Goal: Information Seeking & Learning: Learn about a topic

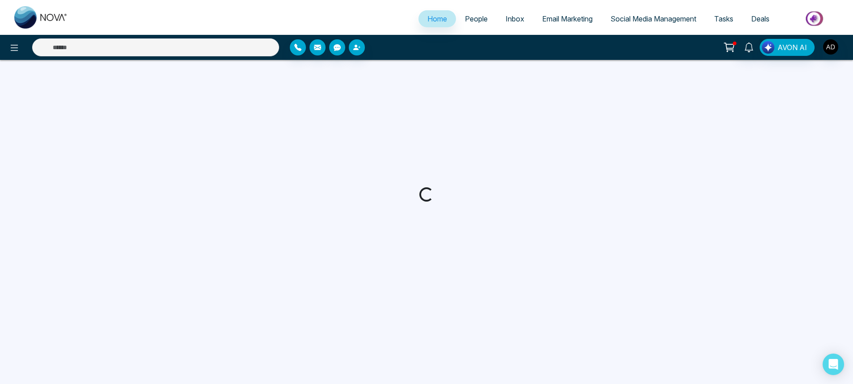
select select "*"
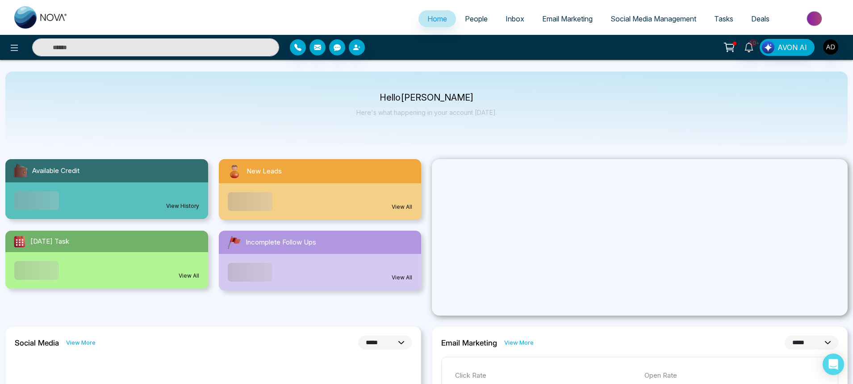
click at [566, 16] on span "Email Marketing" at bounding box center [567, 18] width 50 height 9
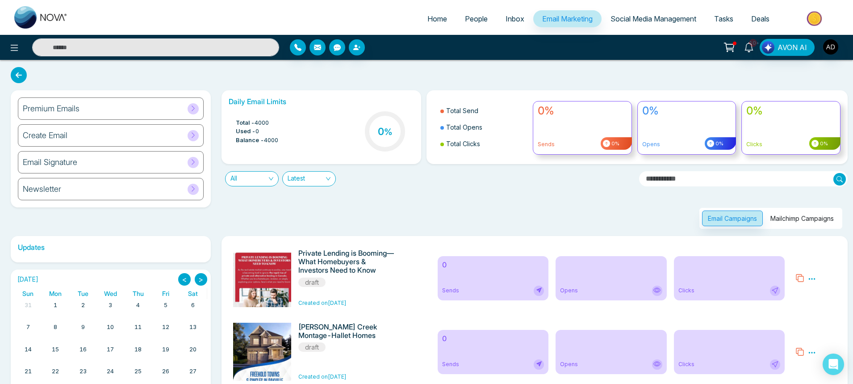
click at [806, 215] on button "Mailchimp Campaigns" at bounding box center [802, 218] width 75 height 16
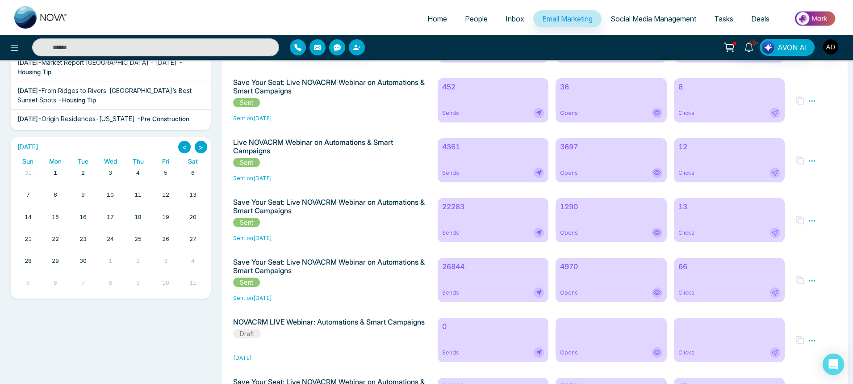
scroll to position [181, 0]
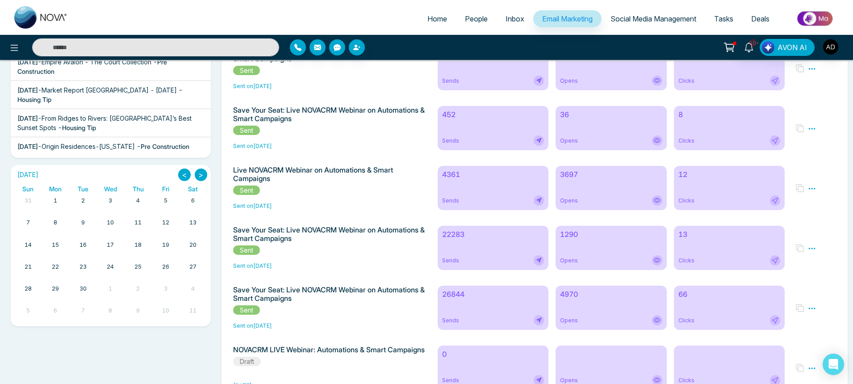
click at [462, 316] on div "26844 Sends" at bounding box center [493, 307] width 111 height 44
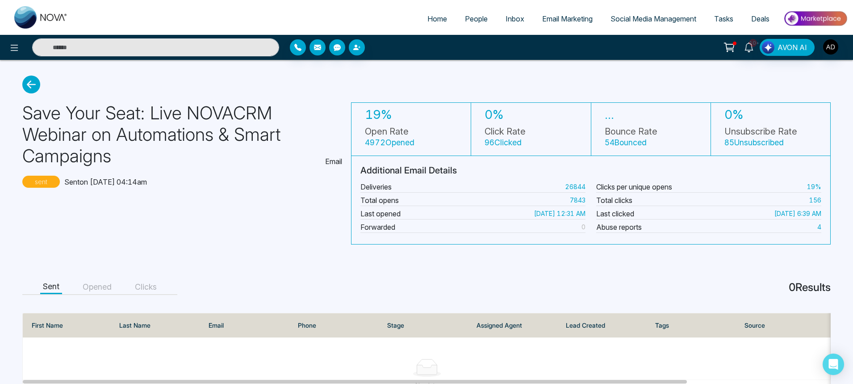
click at [101, 280] on button "Opened" at bounding box center [97, 287] width 34 height 14
click at [144, 286] on button "Clicks" at bounding box center [145, 287] width 27 height 14
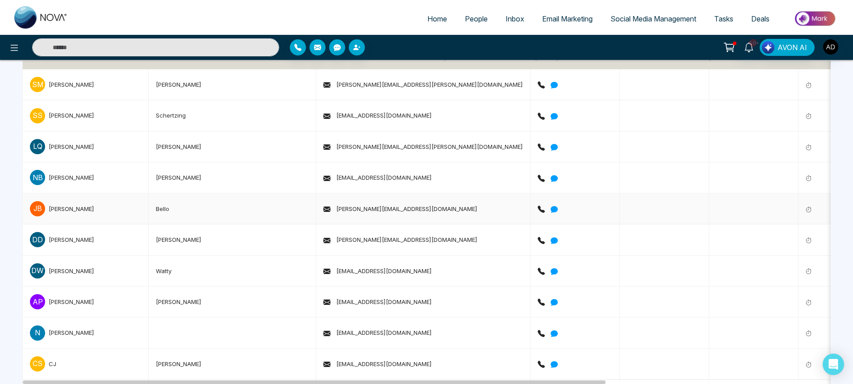
scroll to position [54, 0]
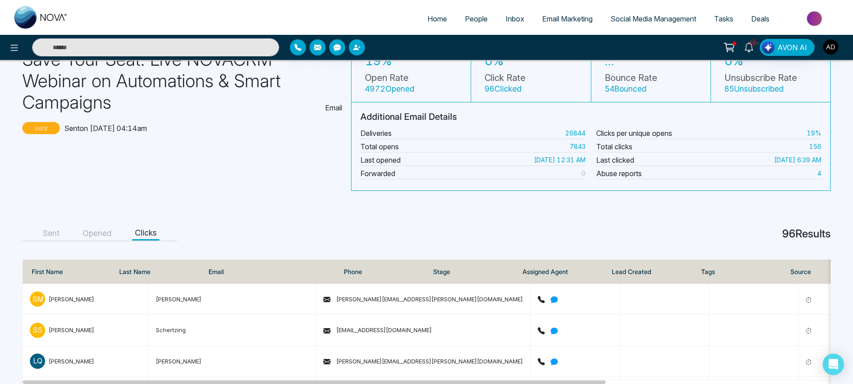
click at [56, 236] on button "Sent" at bounding box center [51, 233] width 22 height 14
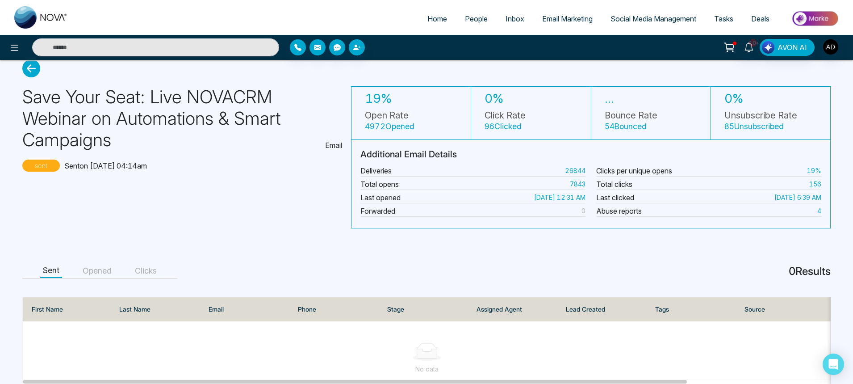
scroll to position [0, 0]
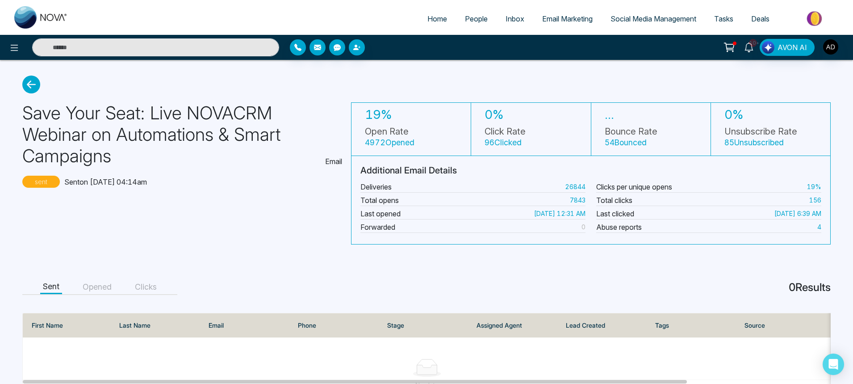
click at [38, 87] on icon at bounding box center [31, 84] width 18 height 18
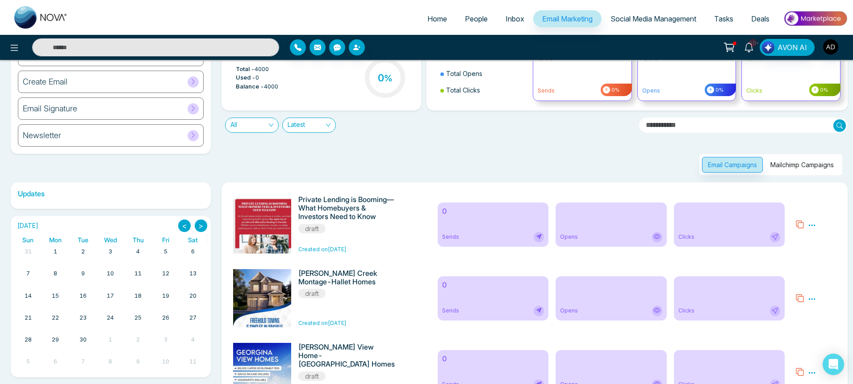
click at [795, 168] on button "Mailchimp Campaigns" at bounding box center [802, 165] width 75 height 16
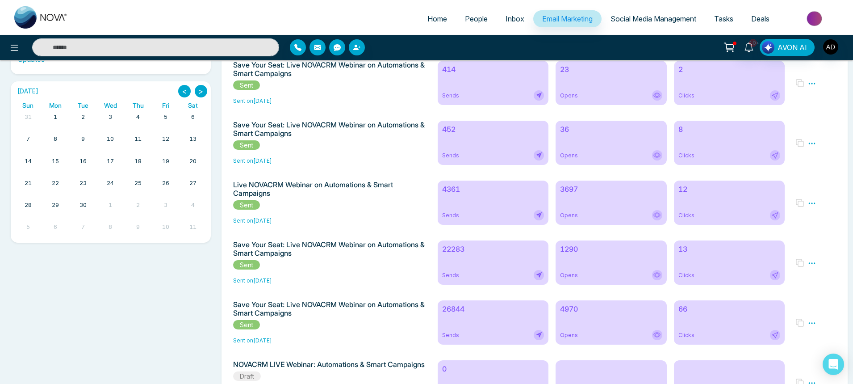
scroll to position [214, 0]
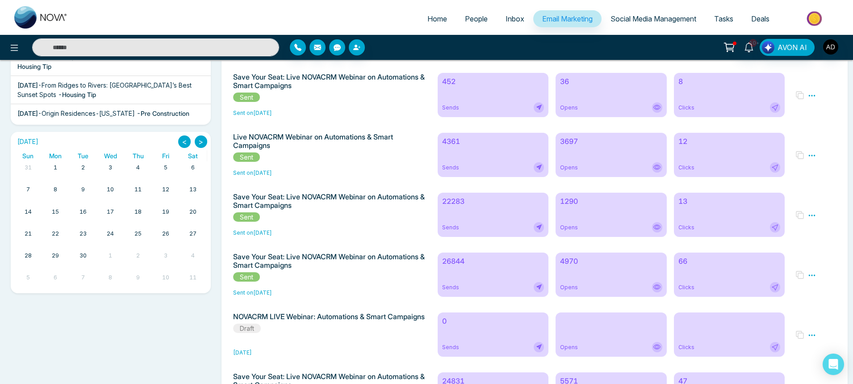
click at [468, 212] on div "22283 Sends" at bounding box center [493, 215] width 111 height 44
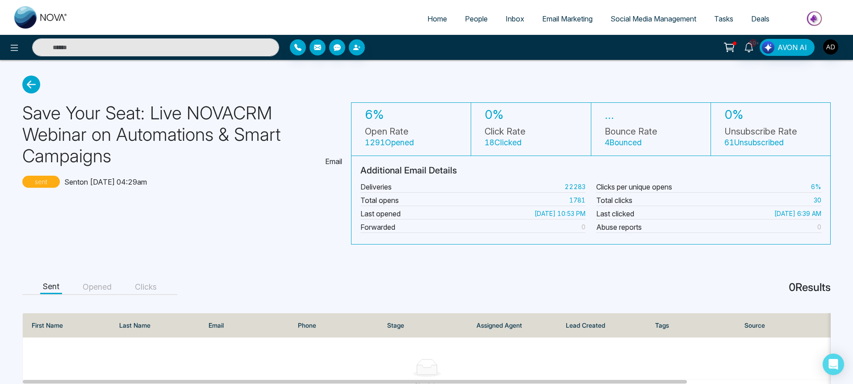
scroll to position [48, 0]
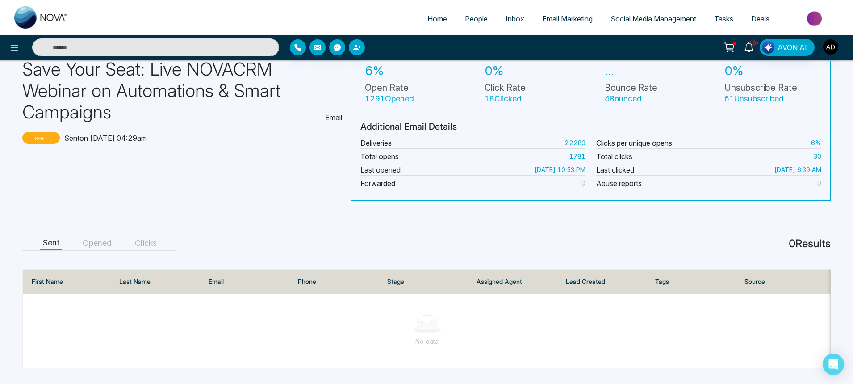
click at [99, 245] on button "Opened" at bounding box center [97, 243] width 34 height 14
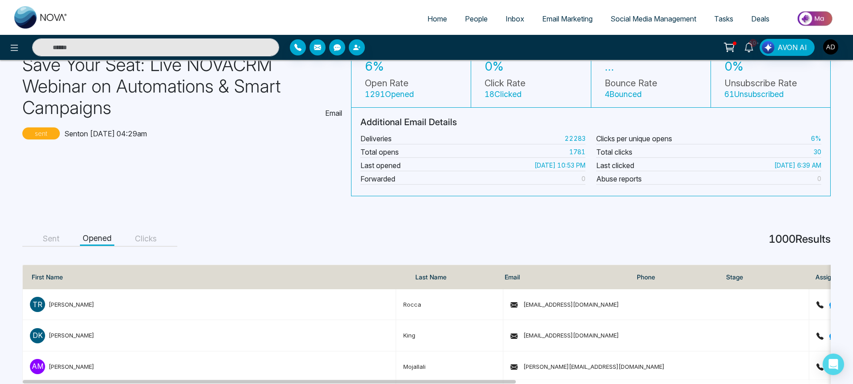
scroll to position [0, 0]
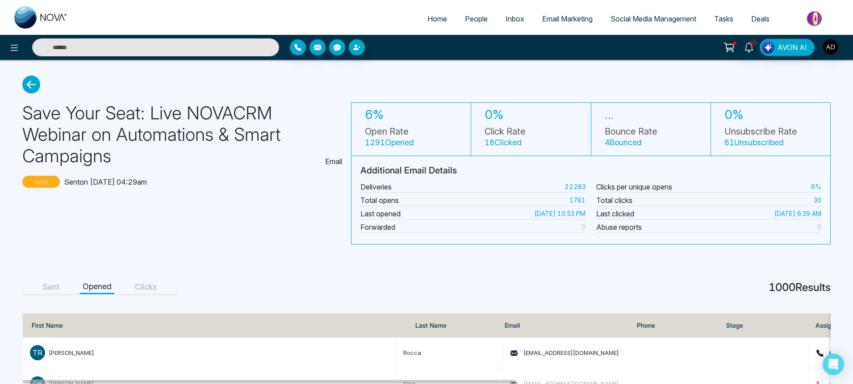
click at [15, 57] on div "10+ AVON AI" at bounding box center [426, 47] width 853 height 25
click at [18, 46] on icon at bounding box center [14, 47] width 11 height 11
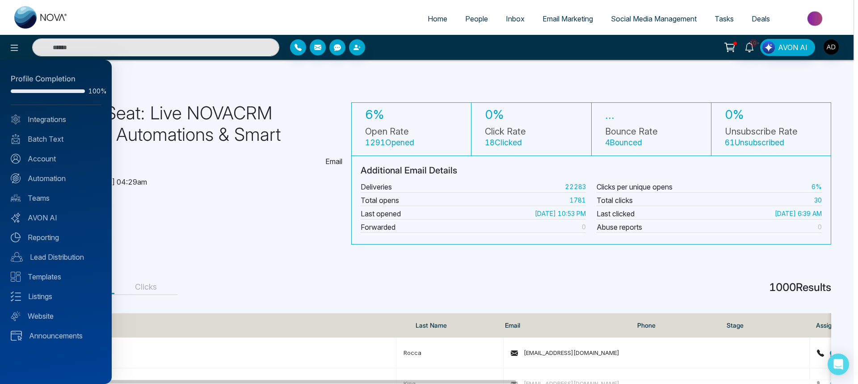
click at [41, 116] on link "Integrations" at bounding box center [56, 119] width 90 height 11
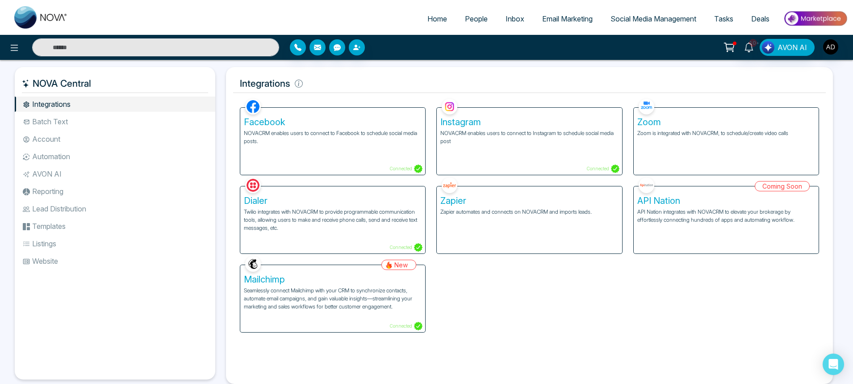
click at [367, 326] on div "Mailchimp Seamlessly connect Mailchimp with your CRM to synchronize contacts, a…" at bounding box center [332, 298] width 185 height 67
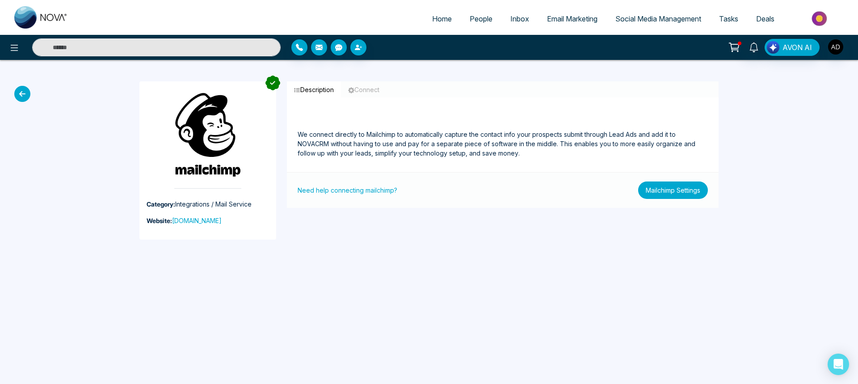
click at [641, 191] on button "Mailchimp Settings" at bounding box center [673, 189] width 70 height 17
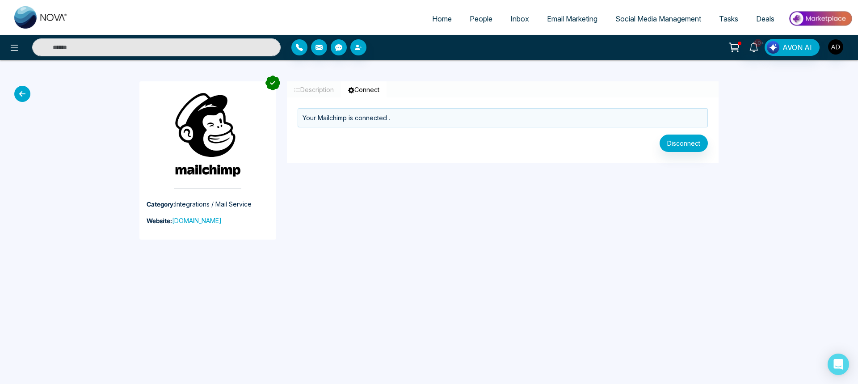
click at [23, 99] on icon at bounding box center [22, 94] width 16 height 16
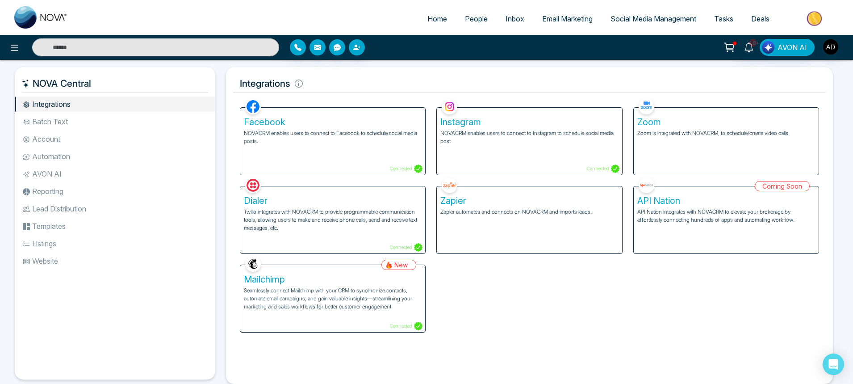
click at [467, 17] on span "People" at bounding box center [476, 18] width 23 height 9
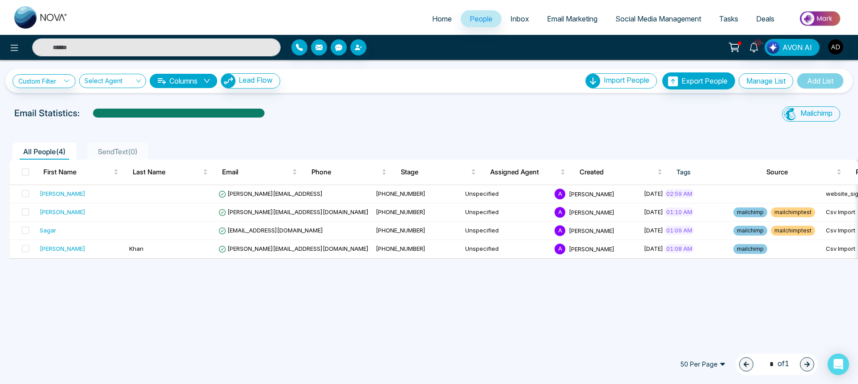
click at [547, 22] on span "Email Marketing" at bounding box center [572, 18] width 50 height 9
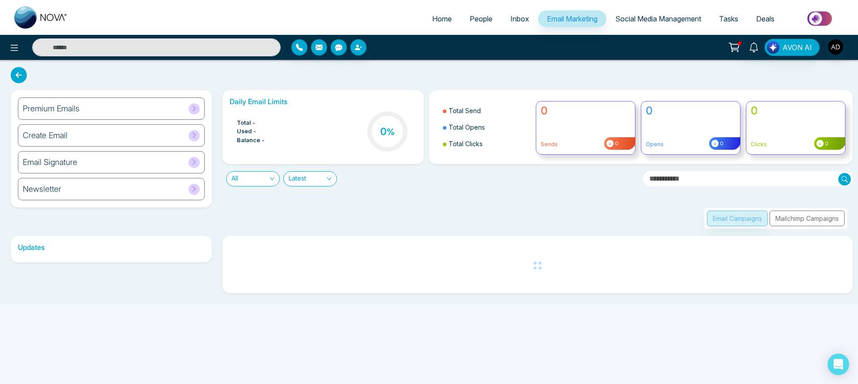
click at [812, 213] on div "Email Campaigns Mailchimp Campaigns" at bounding box center [775, 218] width 143 height 21
click at [807, 218] on div "Email Campaigns Mailchimp Campaigns" at bounding box center [775, 218] width 143 height 21
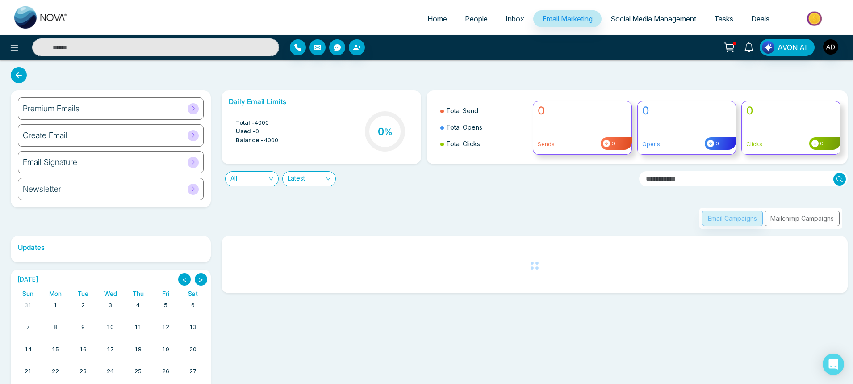
click at [796, 220] on div "Email Campaigns Mailchimp Campaigns" at bounding box center [771, 218] width 143 height 21
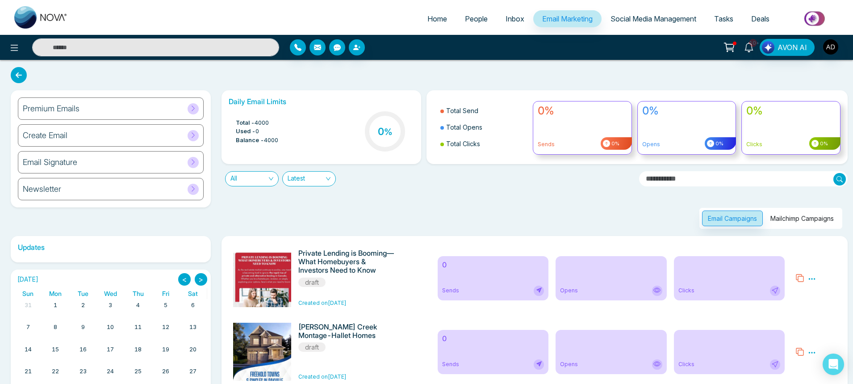
click at [795, 217] on button "Mailchimp Campaigns" at bounding box center [802, 218] width 75 height 16
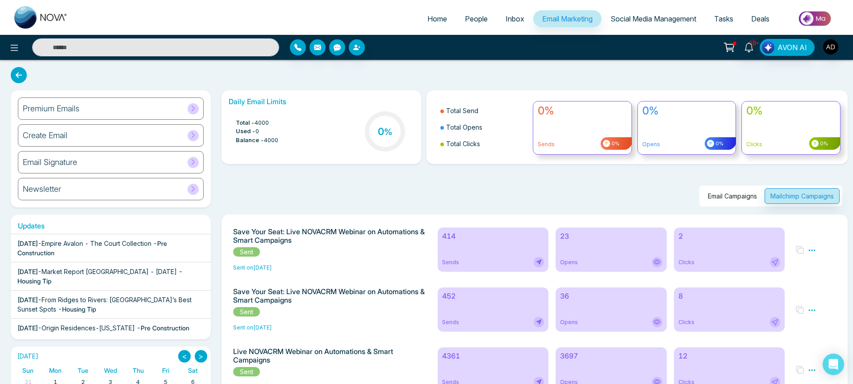
click at [487, 261] on div "Sends" at bounding box center [493, 262] width 102 height 10
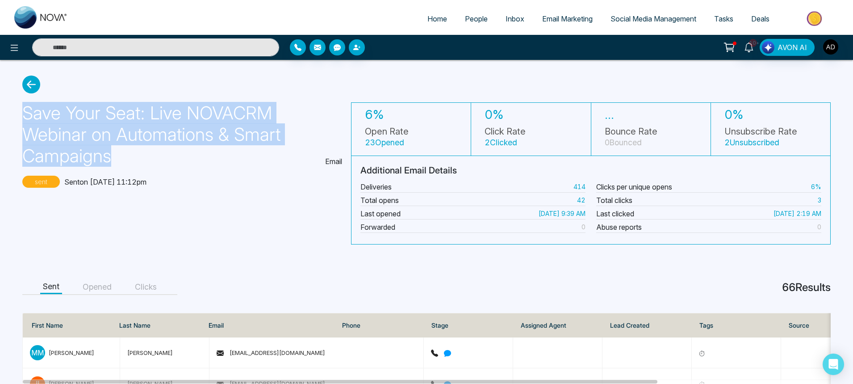
drag, startPoint x: 22, startPoint y: 113, endPoint x: 117, endPoint y: 147, distance: 101.0
click at [117, 147] on h1 "Save Your Seat: Live NOVACRM Webinar on Automations & Smart Campaigns" at bounding box center [170, 134] width 296 height 64
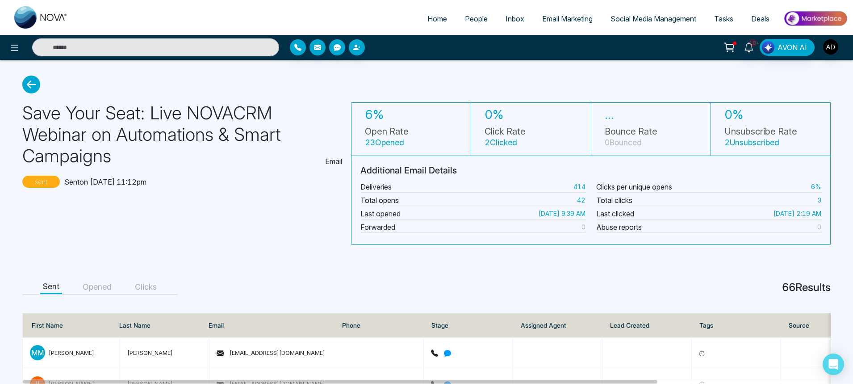
click at [129, 173] on div "Save Your Seat: Live NOVACRM Webinar on Automations & Smart Campaigns Email sen…" at bounding box center [182, 173] width 320 height 142
drag, startPoint x: 367, startPoint y: 143, endPoint x: 373, endPoint y: 141, distance: 6.2
click at [373, 141] on small "23 Opened" at bounding box center [384, 142] width 39 height 9
click at [430, 146] on div "6% Open Rate 23 Opened" at bounding box center [411, 129] width 120 height 54
click at [399, 138] on small "23 Opened" at bounding box center [384, 142] width 39 height 9
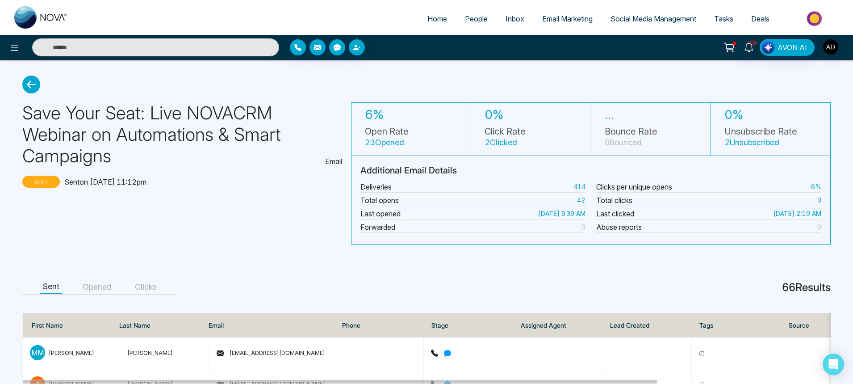
click at [399, 138] on small "23 Opened" at bounding box center [384, 142] width 39 height 9
click at [374, 143] on small "23 Opened" at bounding box center [384, 142] width 39 height 9
click at [369, 145] on small "23 Opened" at bounding box center [384, 142] width 39 height 9
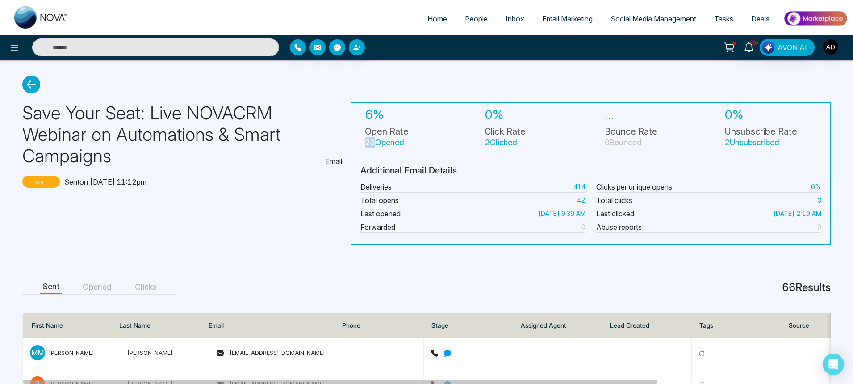
click at [369, 145] on small "23 Opened" at bounding box center [384, 142] width 39 height 9
click at [365, 149] on div "6% Open Rate 23 Opened" at bounding box center [387, 129] width 44 height 44
drag, startPoint x: 366, startPoint y: 142, endPoint x: 407, endPoint y: 145, distance: 41.2
click at [407, 145] on h5 "Open Rate 23 Opened" at bounding box center [387, 136] width 44 height 21
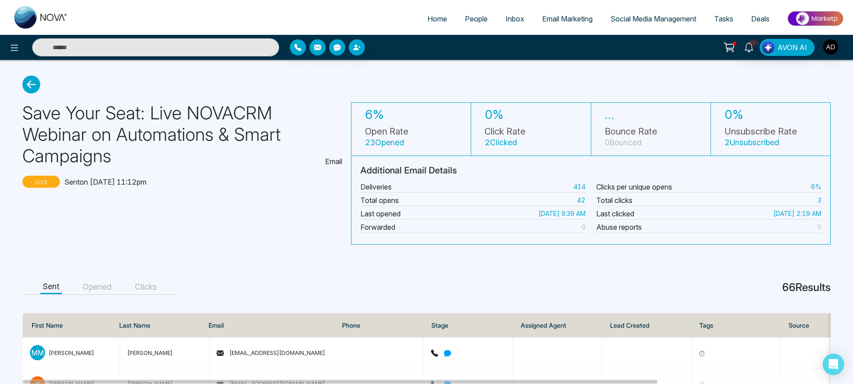
click at [23, 84] on icon at bounding box center [31, 84] width 18 height 18
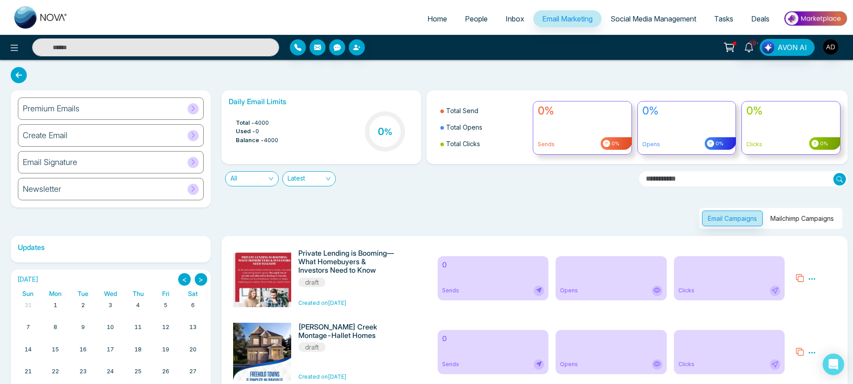
click at [813, 221] on button "Mailchimp Campaigns" at bounding box center [802, 218] width 75 height 16
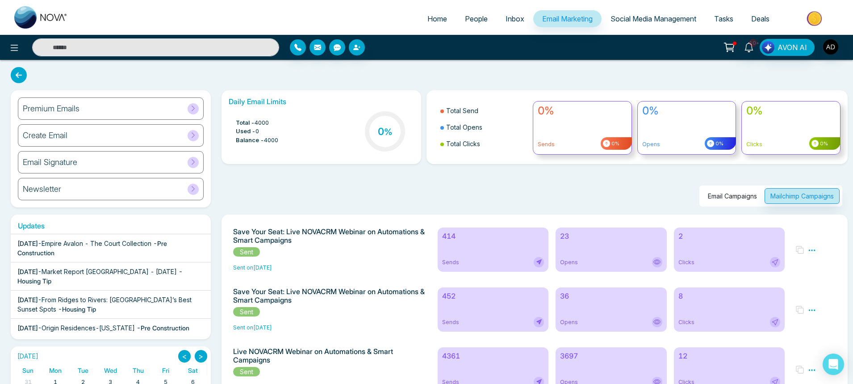
scroll to position [107, 0]
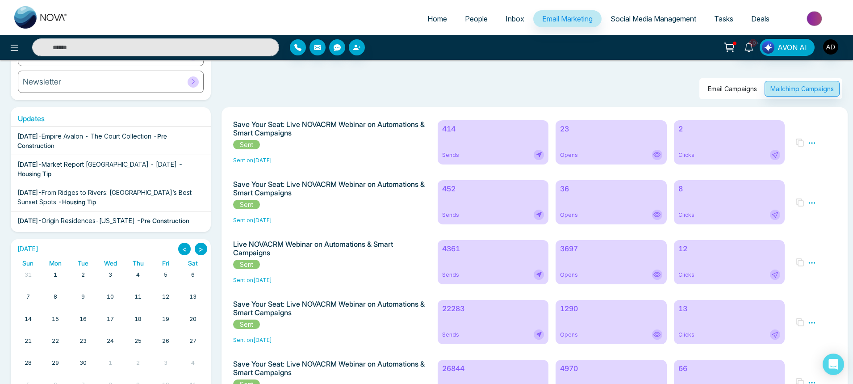
click at [474, 276] on div "Sends" at bounding box center [493, 274] width 102 height 10
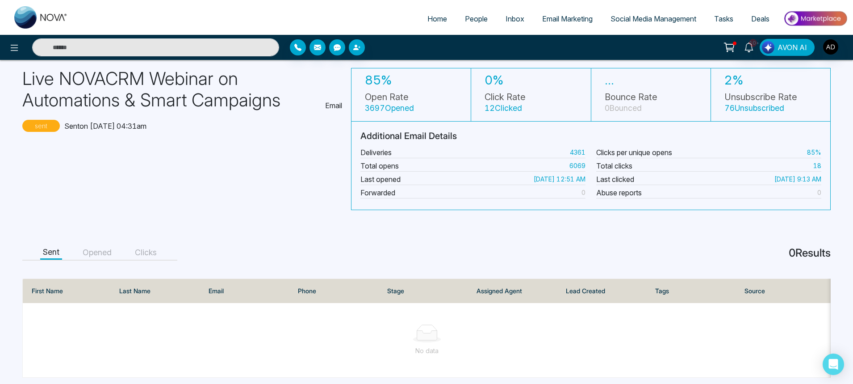
scroll to position [48, 0]
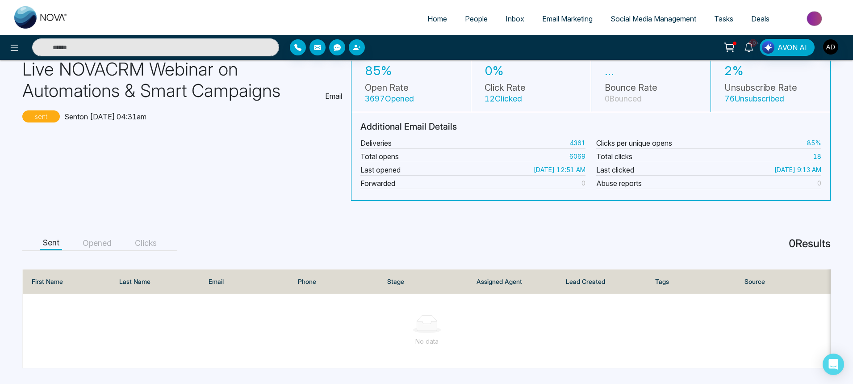
click at [95, 245] on button "Opened" at bounding box center [97, 243] width 34 height 14
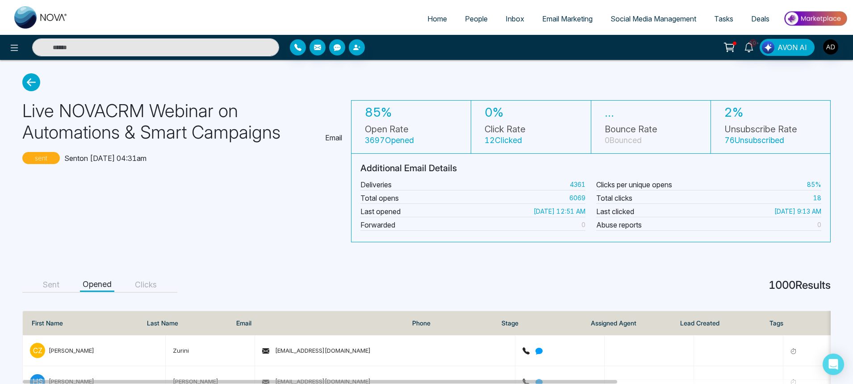
scroll to position [0, 0]
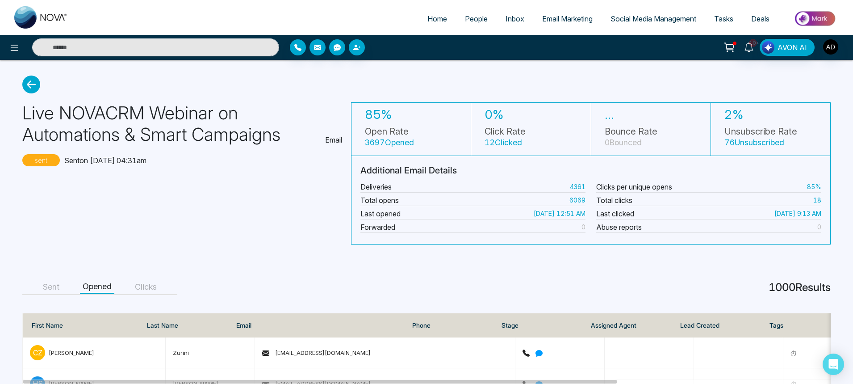
click at [32, 87] on icon at bounding box center [31, 84] width 18 height 18
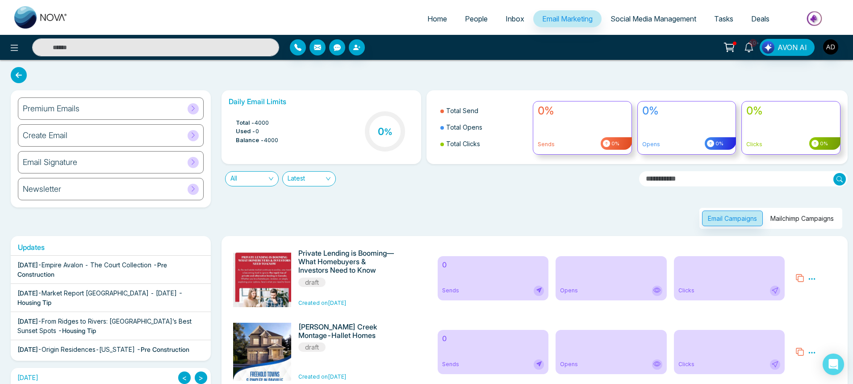
click at [790, 214] on button "Mailchimp Campaigns" at bounding box center [802, 218] width 75 height 16
